Goal: Task Accomplishment & Management: Manage account settings

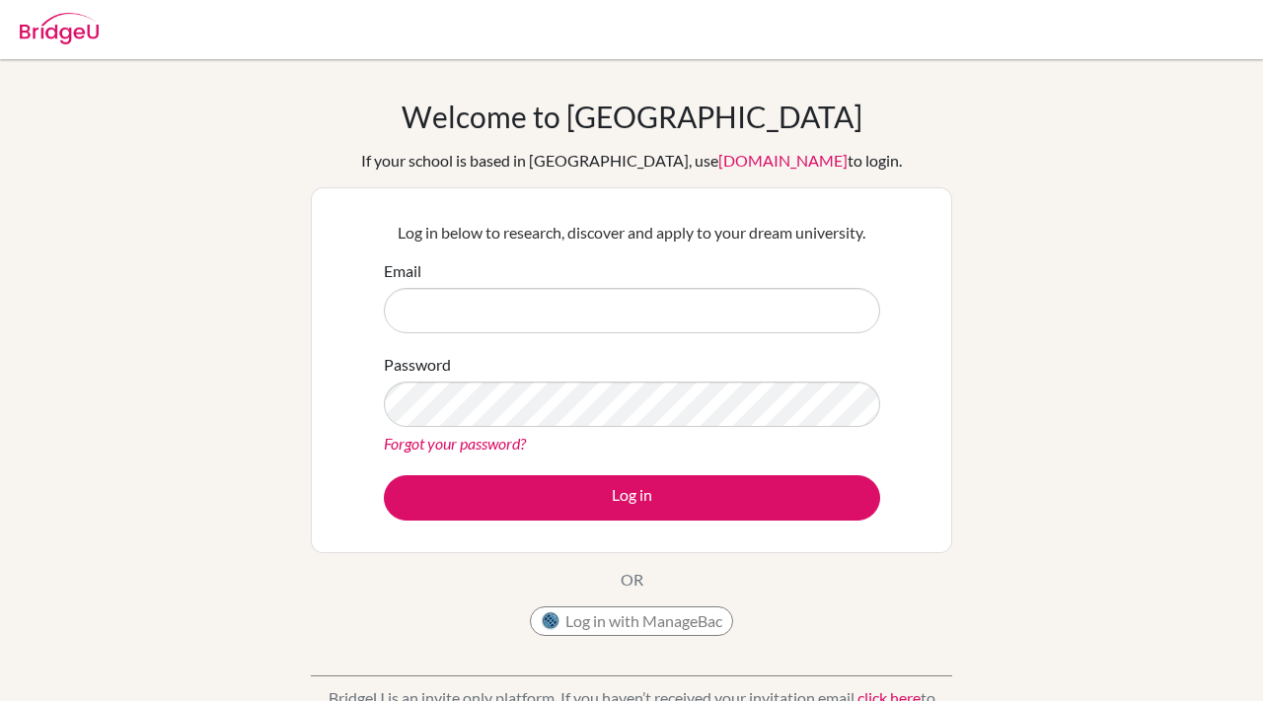
click at [517, 340] on form "Email Password Forgot your password? Log in" at bounding box center [632, 389] width 496 height 261
click at [605, 353] on div "Password Forgot your password?" at bounding box center [632, 404] width 496 height 103
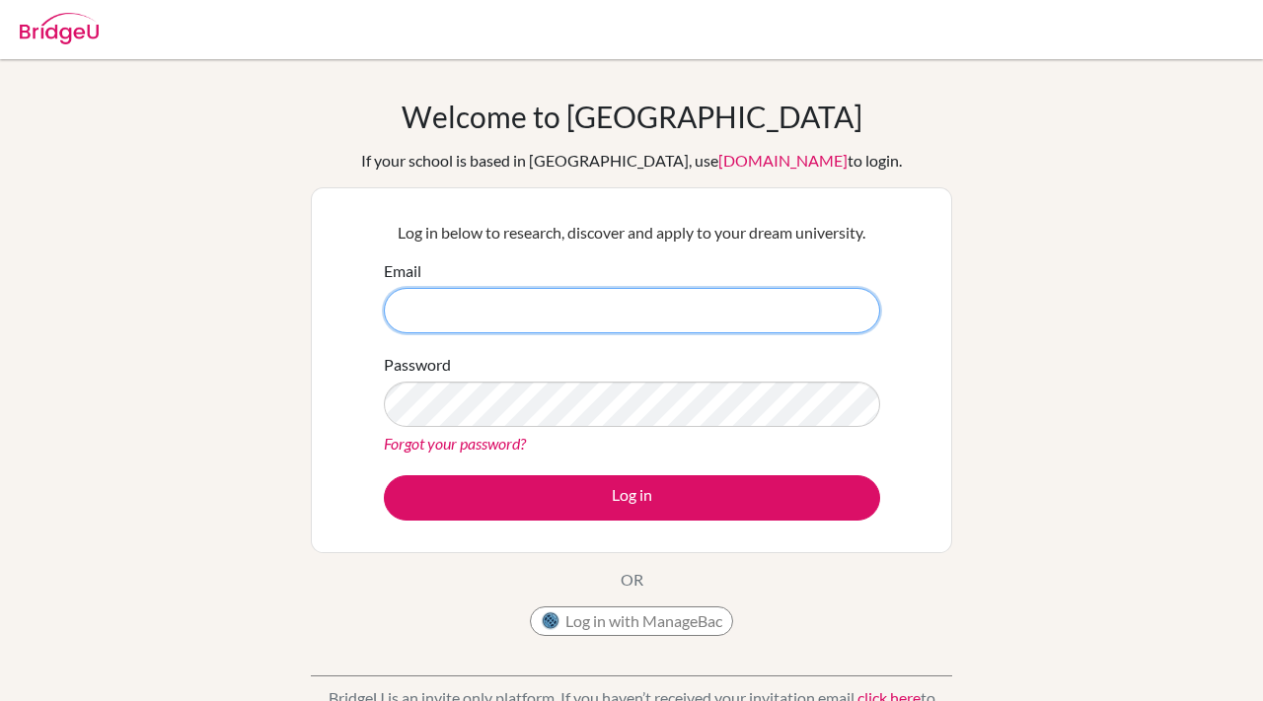
click at [617, 302] on input "Email" at bounding box center [632, 310] width 496 height 45
type input "[EMAIL_ADDRESS][DOMAIN_NAME]"
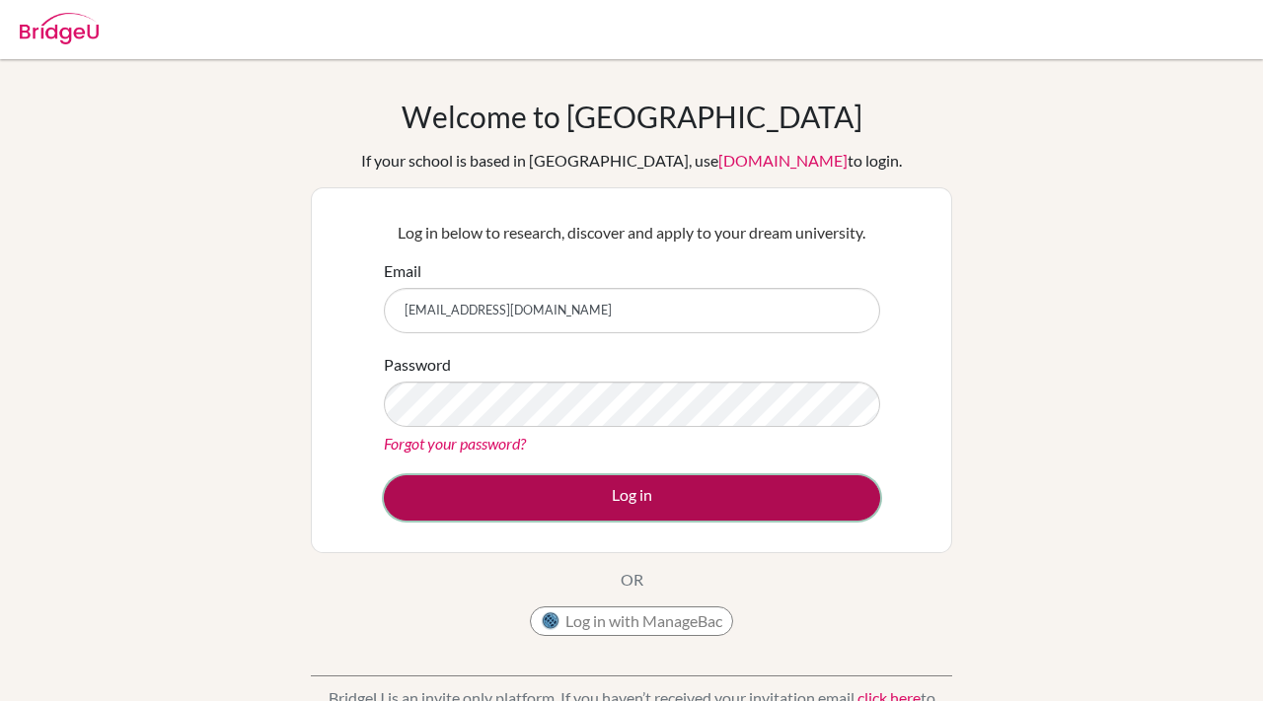
click at [667, 492] on button "Log in" at bounding box center [632, 497] width 496 height 45
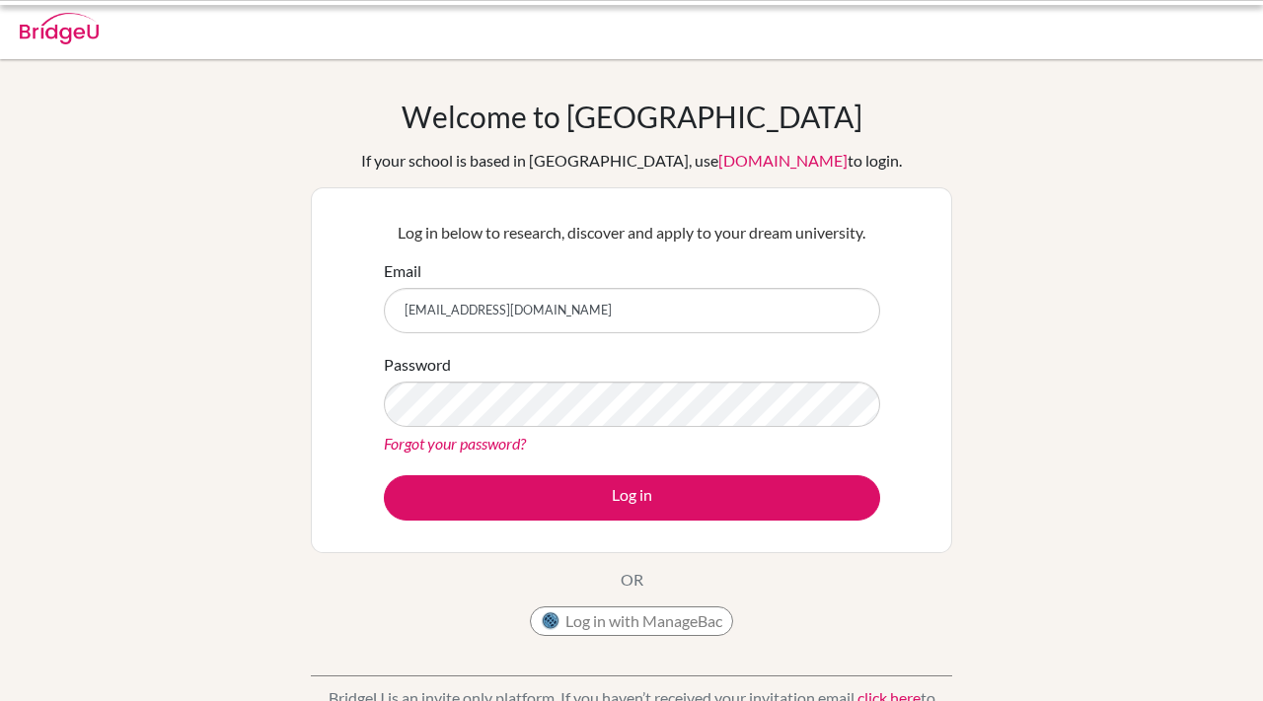
scroll to position [51, 0]
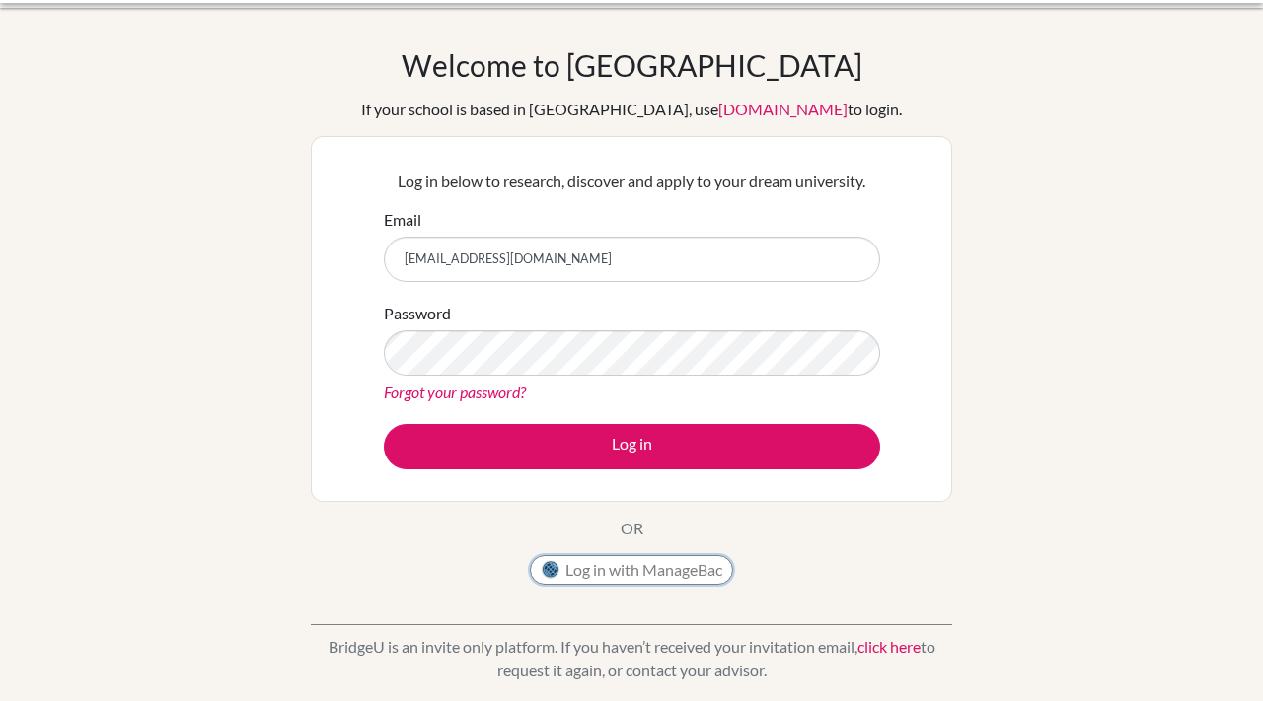
click at [674, 583] on button "Log in with ManageBac" at bounding box center [631, 570] width 203 height 30
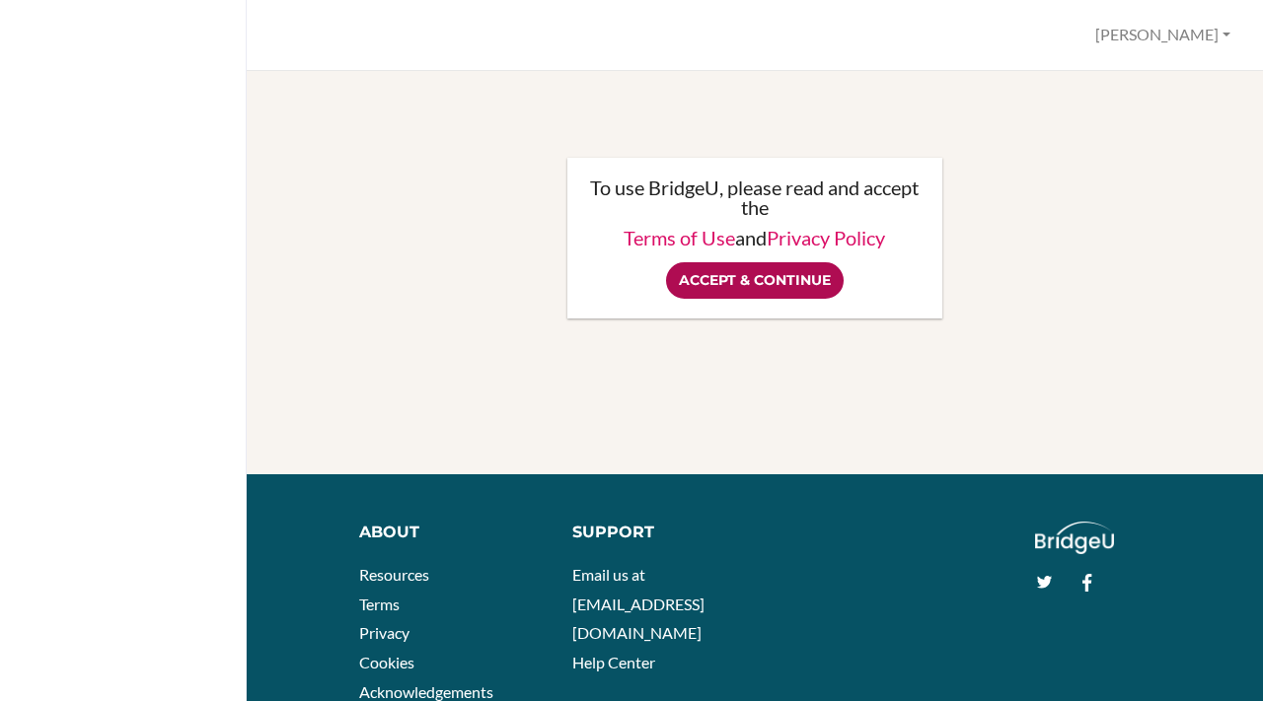
click at [749, 296] on input "Accept & Continue" at bounding box center [755, 280] width 178 height 36
